Goal: Task Accomplishment & Management: Manage account settings

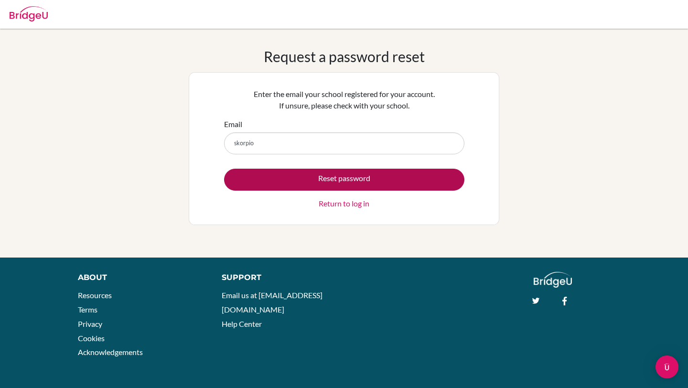
type input "[EMAIL_ADDRESS][DOMAIN_NAME]"
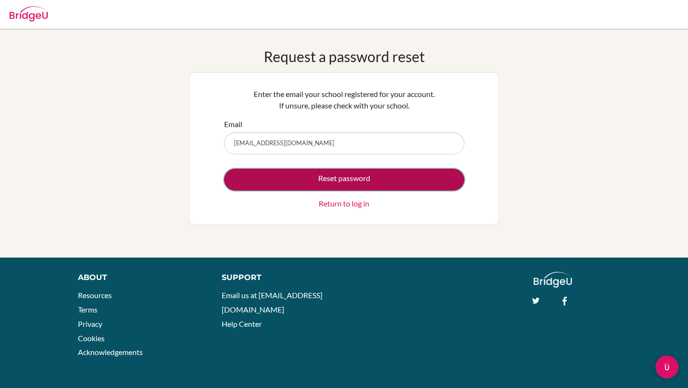
click at [332, 175] on button "Reset password" at bounding box center [344, 180] width 240 height 22
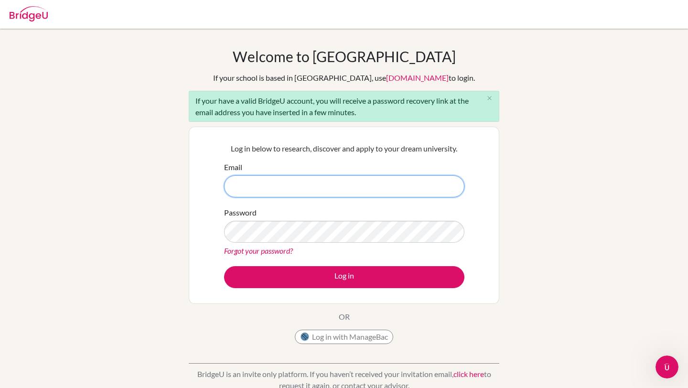
click at [331, 192] on input "Email" at bounding box center [344, 186] width 240 height 22
type input "[EMAIL_ADDRESS][DOMAIN_NAME]"
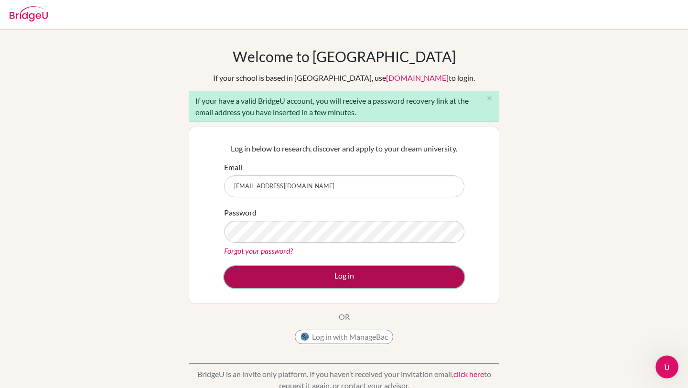
click at [331, 282] on button "Log in" at bounding box center [344, 277] width 240 height 22
